Goal: Task Accomplishment & Management: Manage account settings

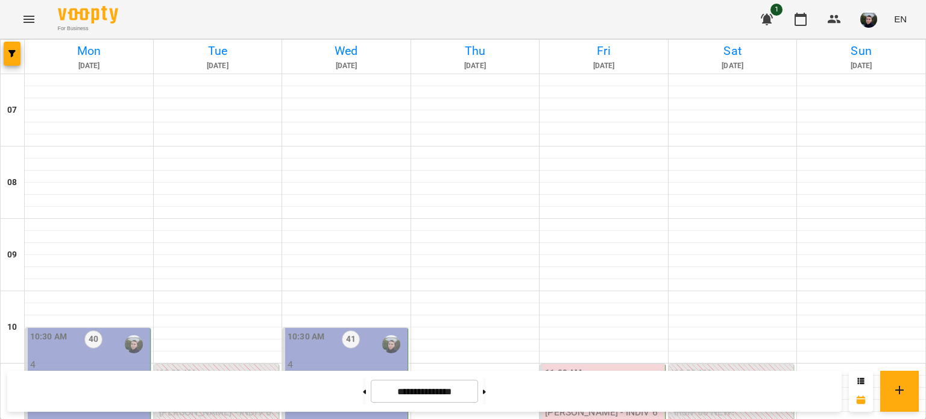
scroll to position [723, 0]
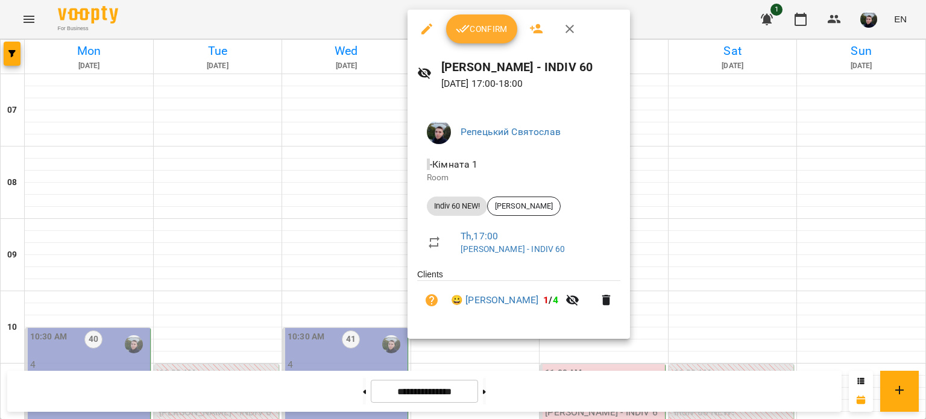
click at [476, 28] on span "Confirm" at bounding box center [482, 29] width 52 height 14
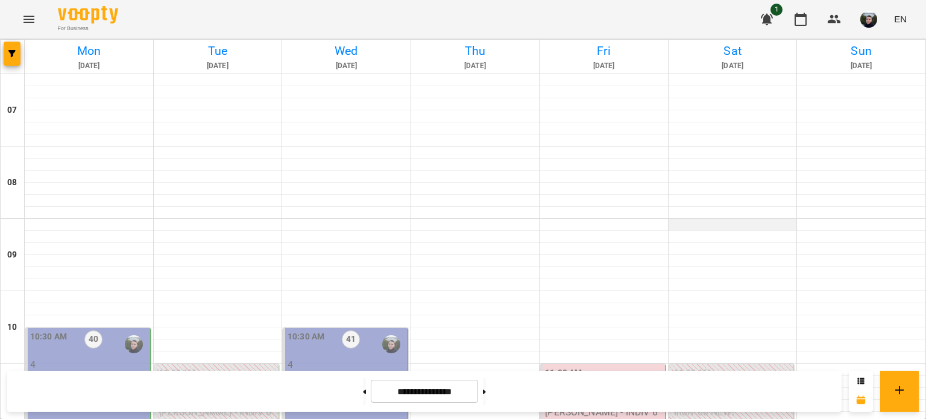
scroll to position [241, 0]
click at [612, 407] on p "[PERSON_NAME] - INDIV 60" at bounding box center [604, 417] width 118 height 21
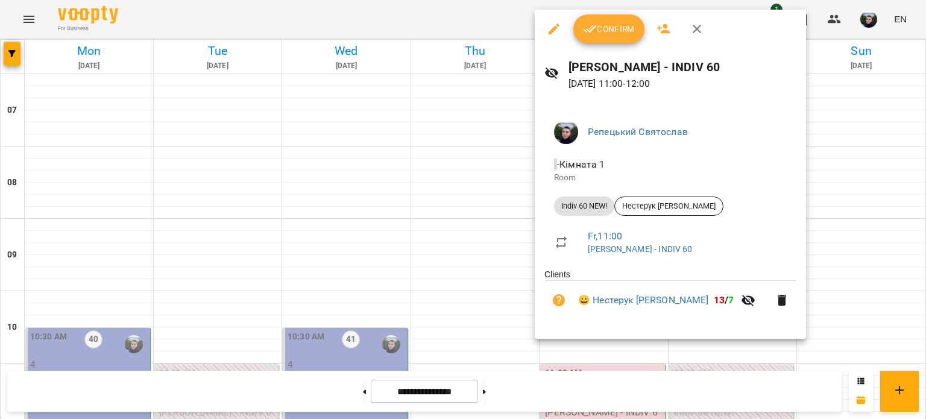
click at [611, 34] on span "Confirm" at bounding box center [609, 29] width 52 height 14
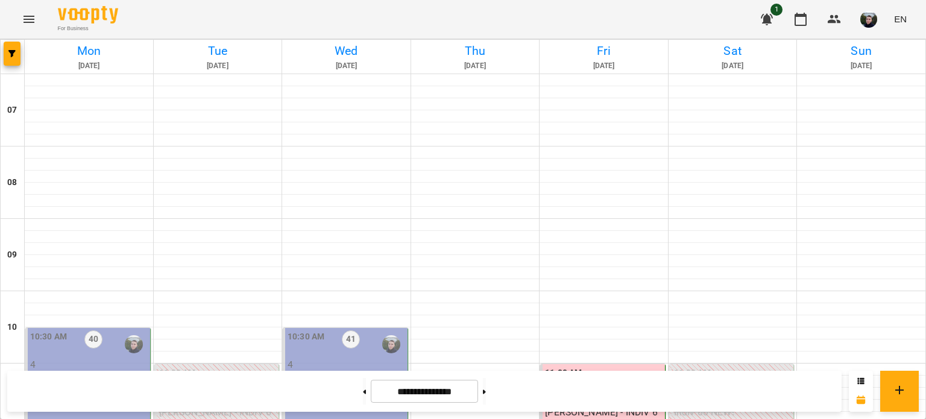
scroll to position [241, 0]
click at [122, 371] on p "[PERSON_NAME] А2 Пн_Ср 10_30" at bounding box center [89, 381] width 118 height 21
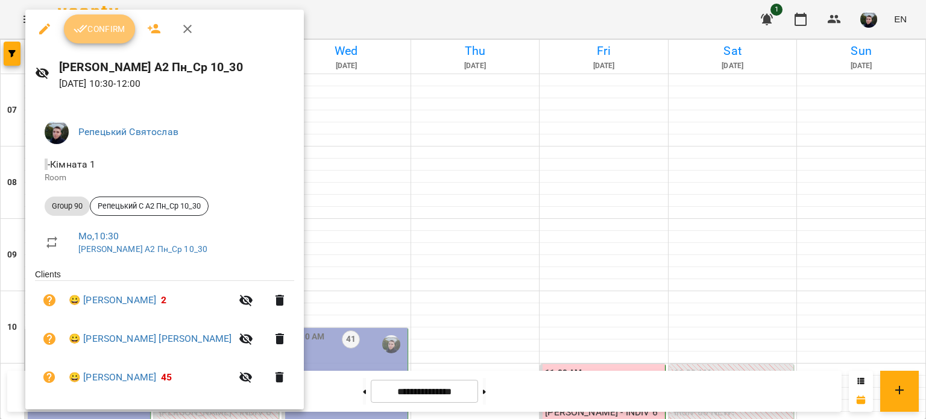
click at [102, 28] on span "Confirm" at bounding box center [100, 29] width 52 height 14
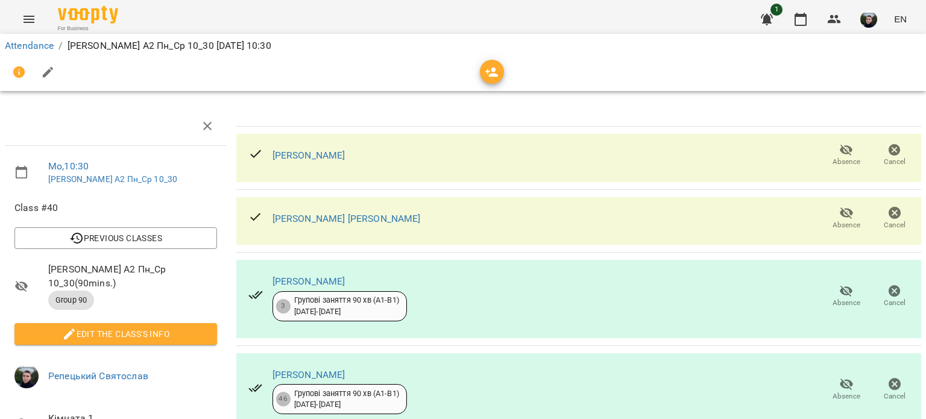
click at [840, 216] on icon "button" at bounding box center [846, 212] width 13 height 11
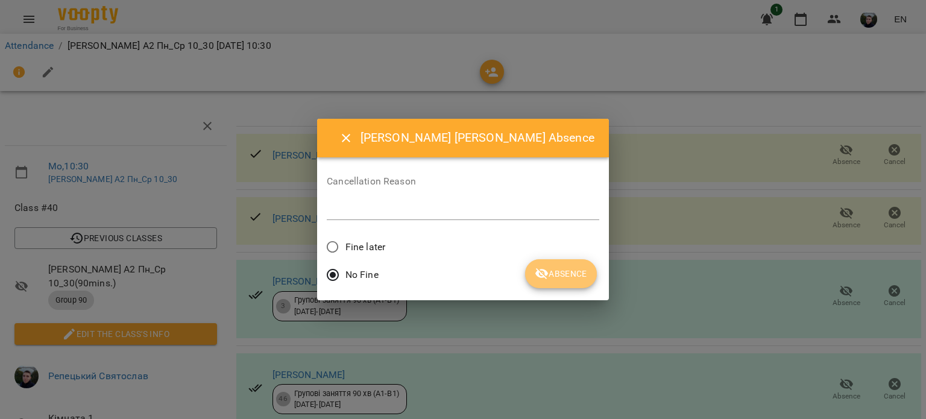
click at [540, 266] on span "Absence" at bounding box center [561, 273] width 52 height 14
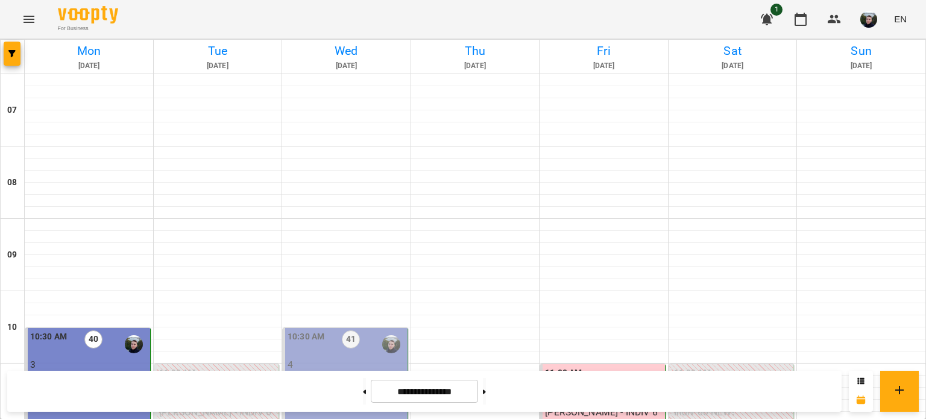
scroll to position [746, 0]
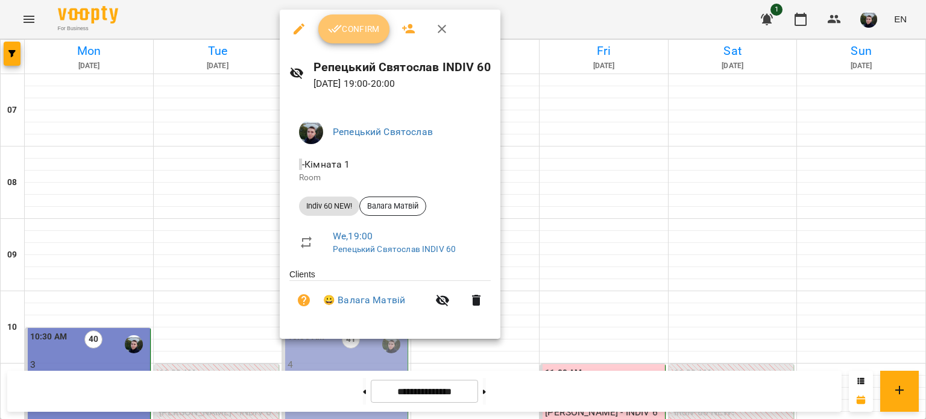
click at [354, 31] on span "Confirm" at bounding box center [354, 29] width 52 height 14
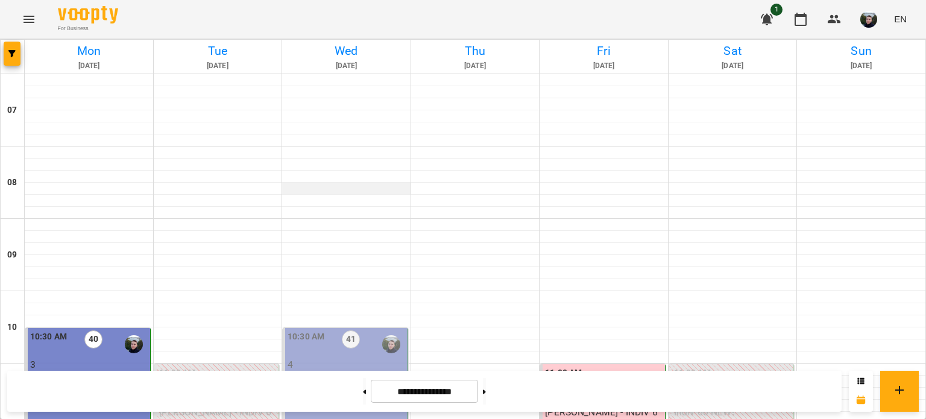
scroll to position [723, 0]
